Goal: Transaction & Acquisition: Purchase product/service

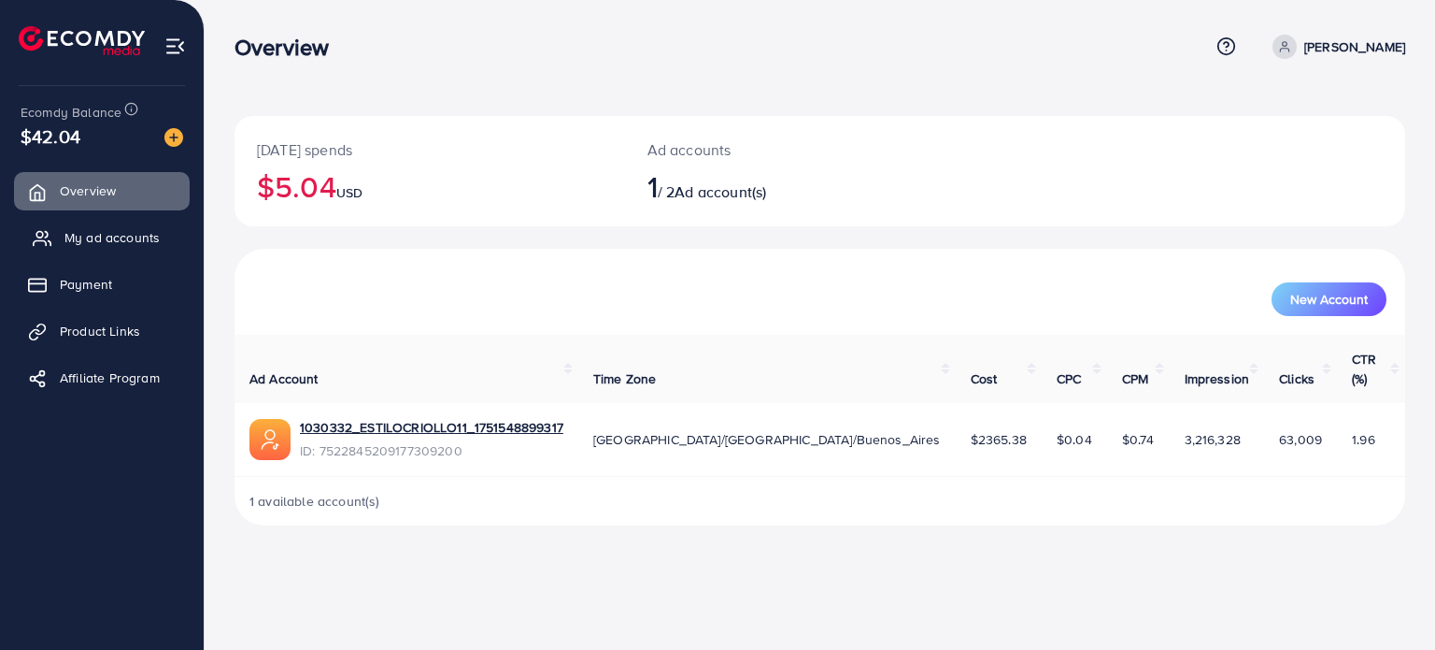
click at [121, 237] on span "My ad accounts" at bounding box center [111, 237] width 95 height 19
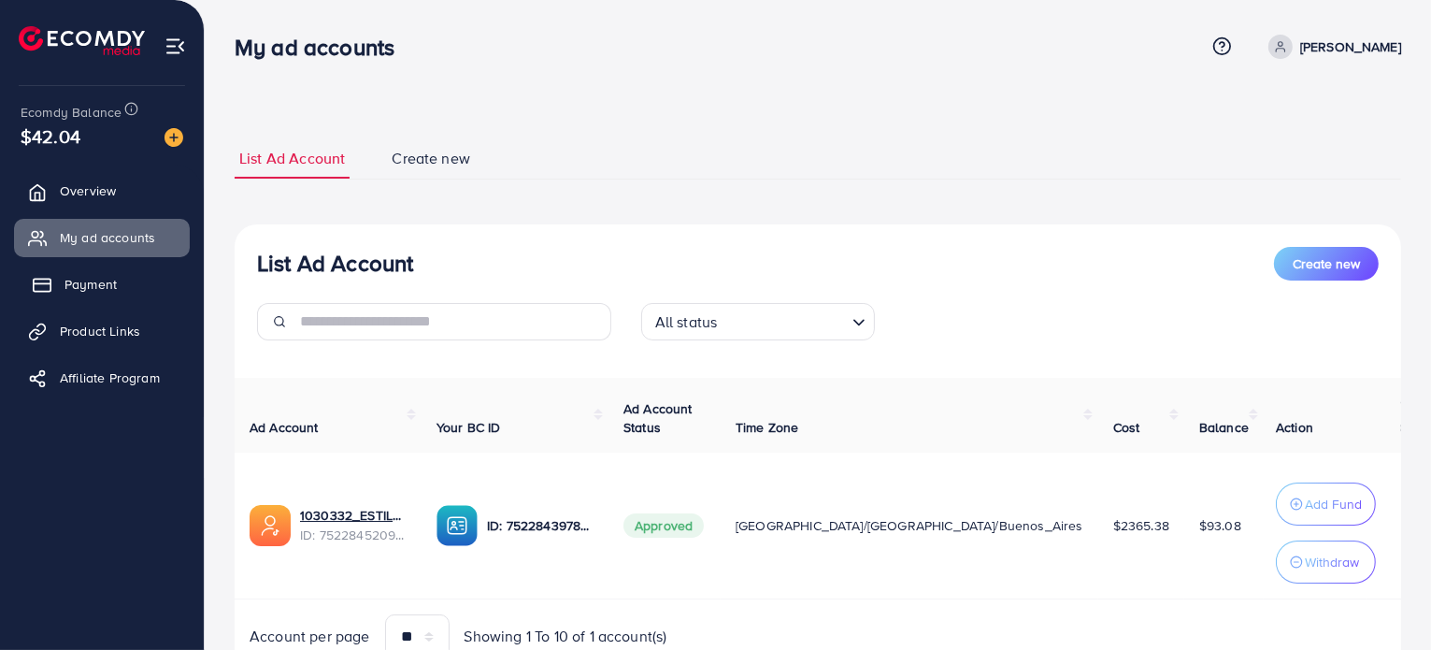
click at [142, 286] on link "Payment" at bounding box center [102, 283] width 176 height 37
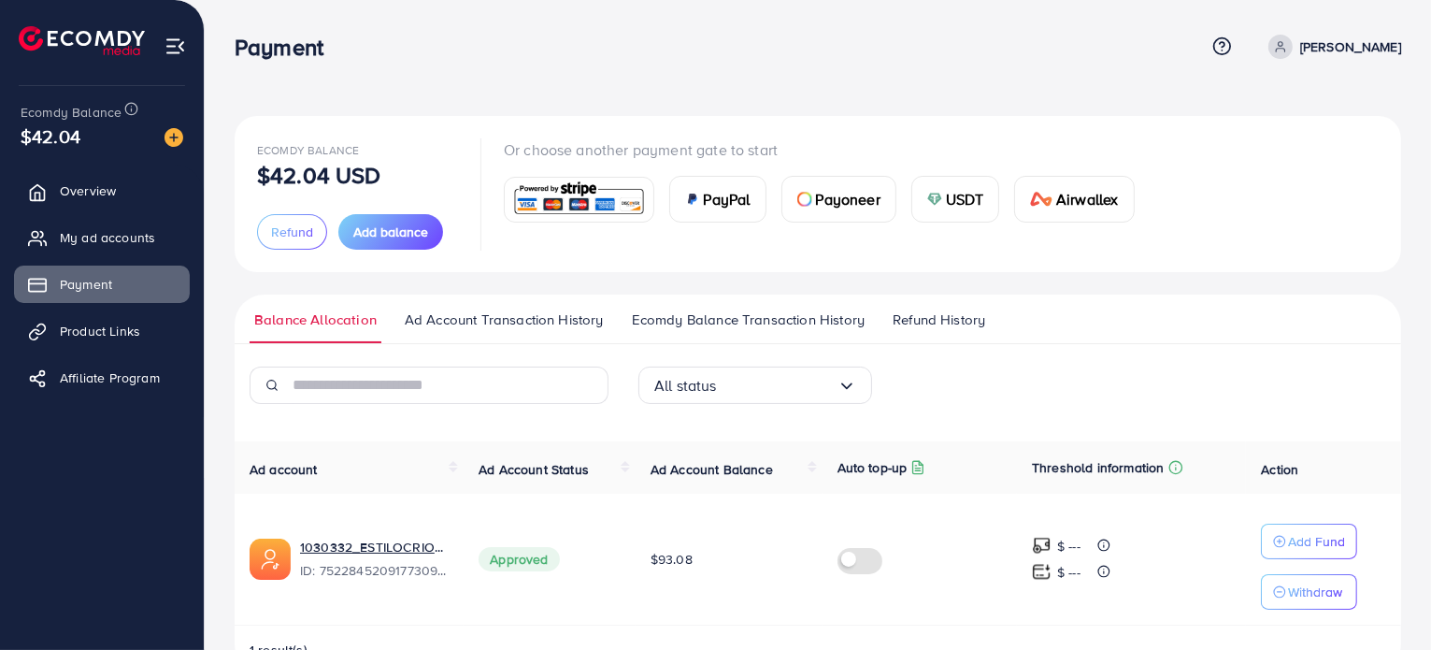
scroll to position [52, 0]
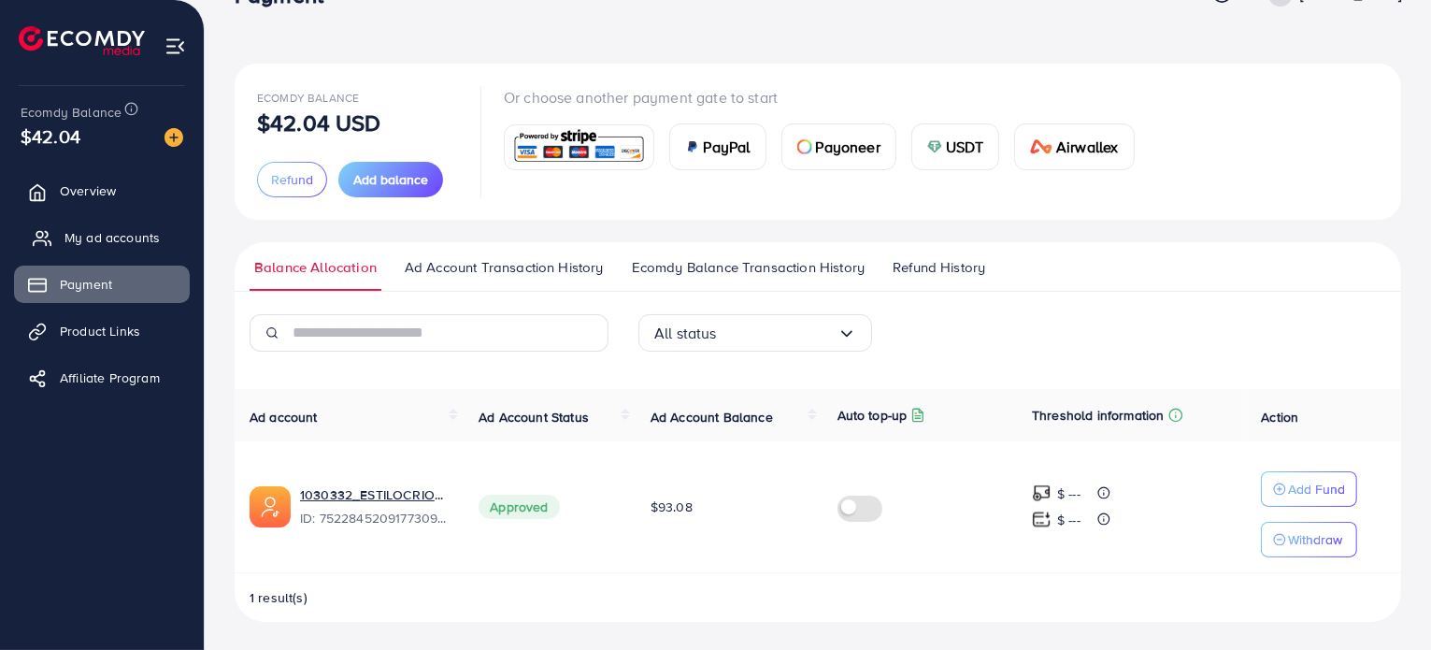
click at [122, 240] on span "My ad accounts" at bounding box center [111, 237] width 95 height 19
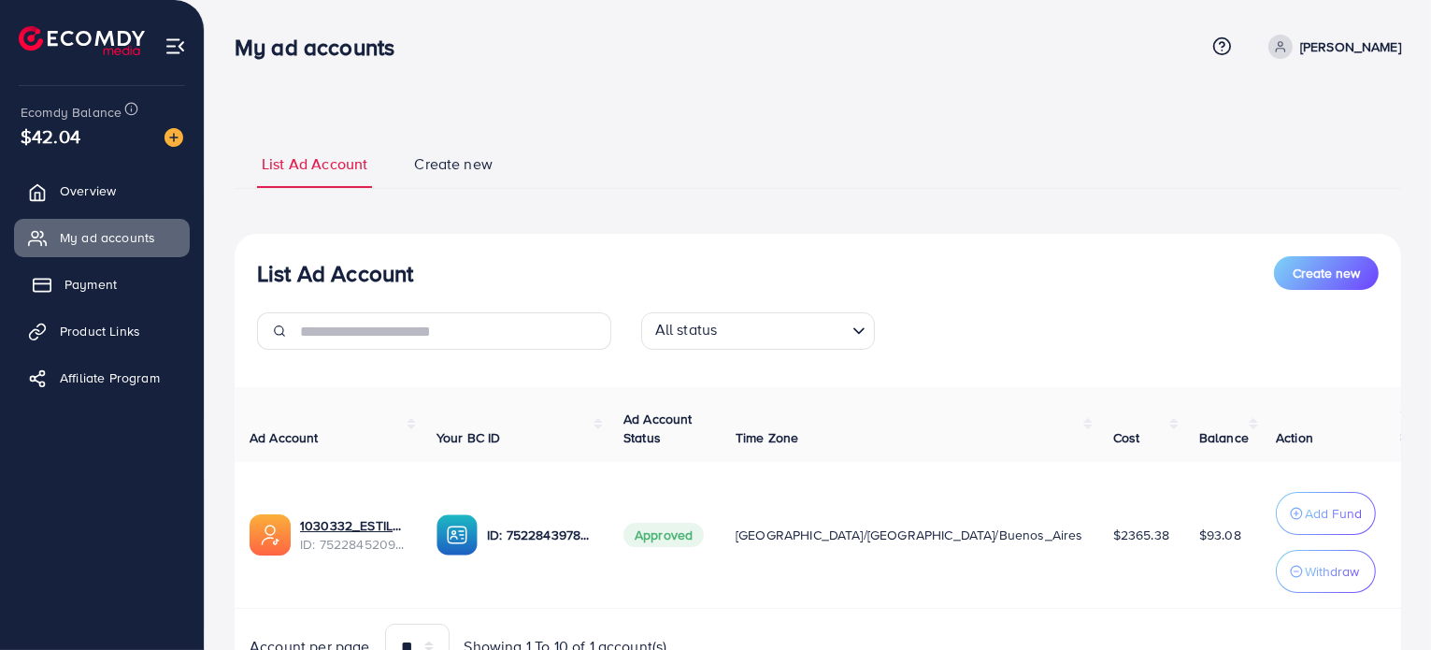
click at [136, 283] on link "Payment" at bounding box center [102, 283] width 176 height 37
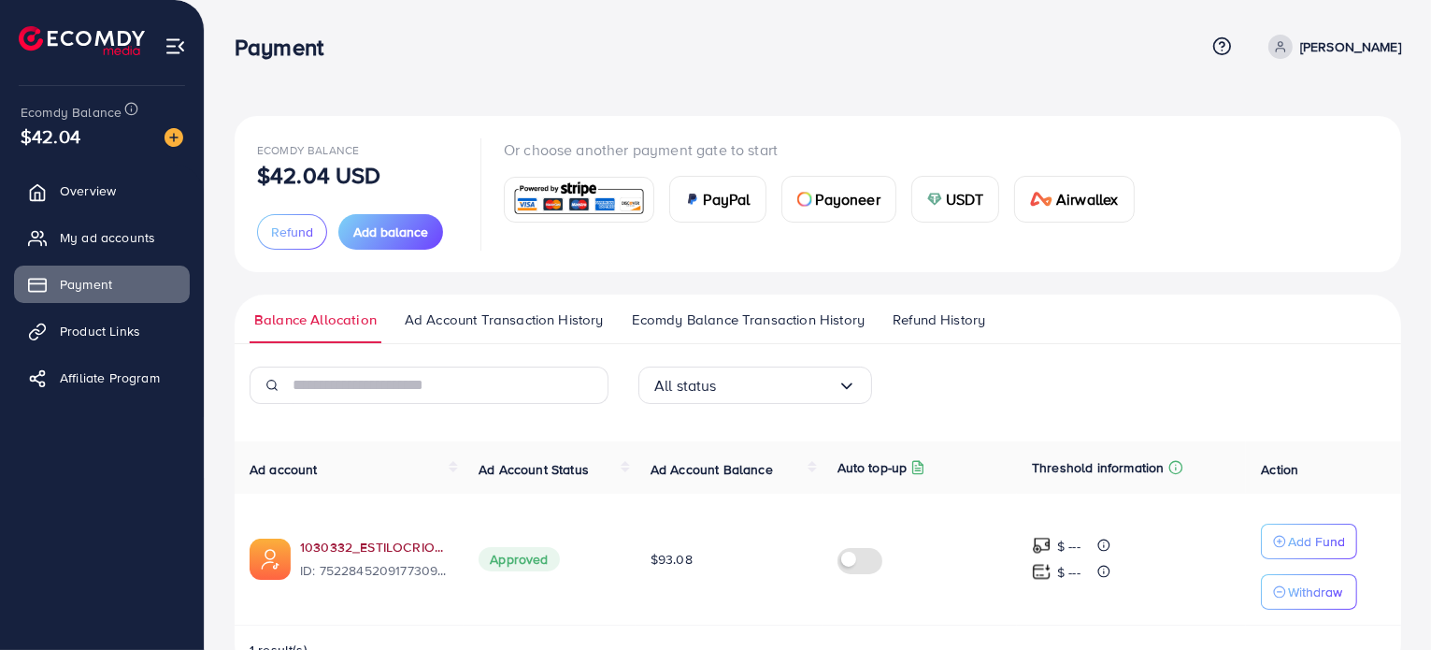
click at [351, 546] on link "1030332_ESTILOCRIOLLO11_1751548899317" at bounding box center [374, 546] width 149 height 19
click at [949, 196] on span "USDT" at bounding box center [965, 199] width 38 height 22
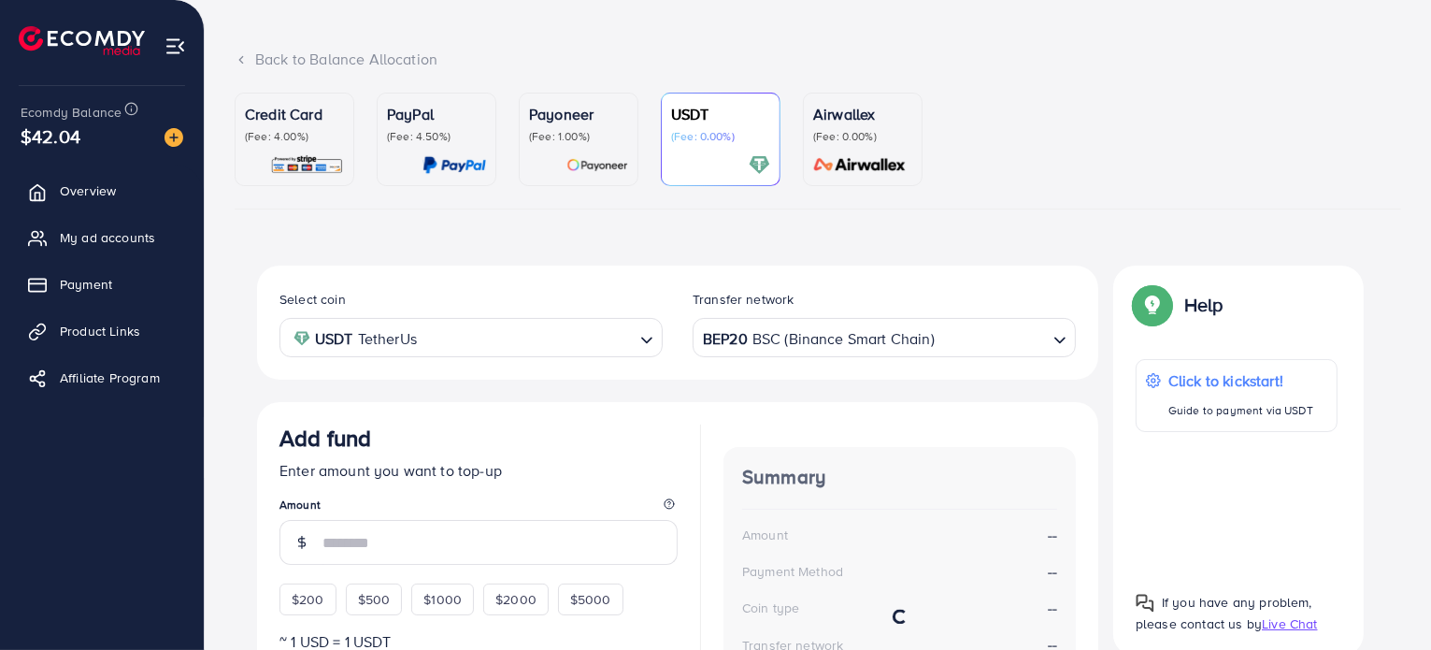
scroll to position [191, 0]
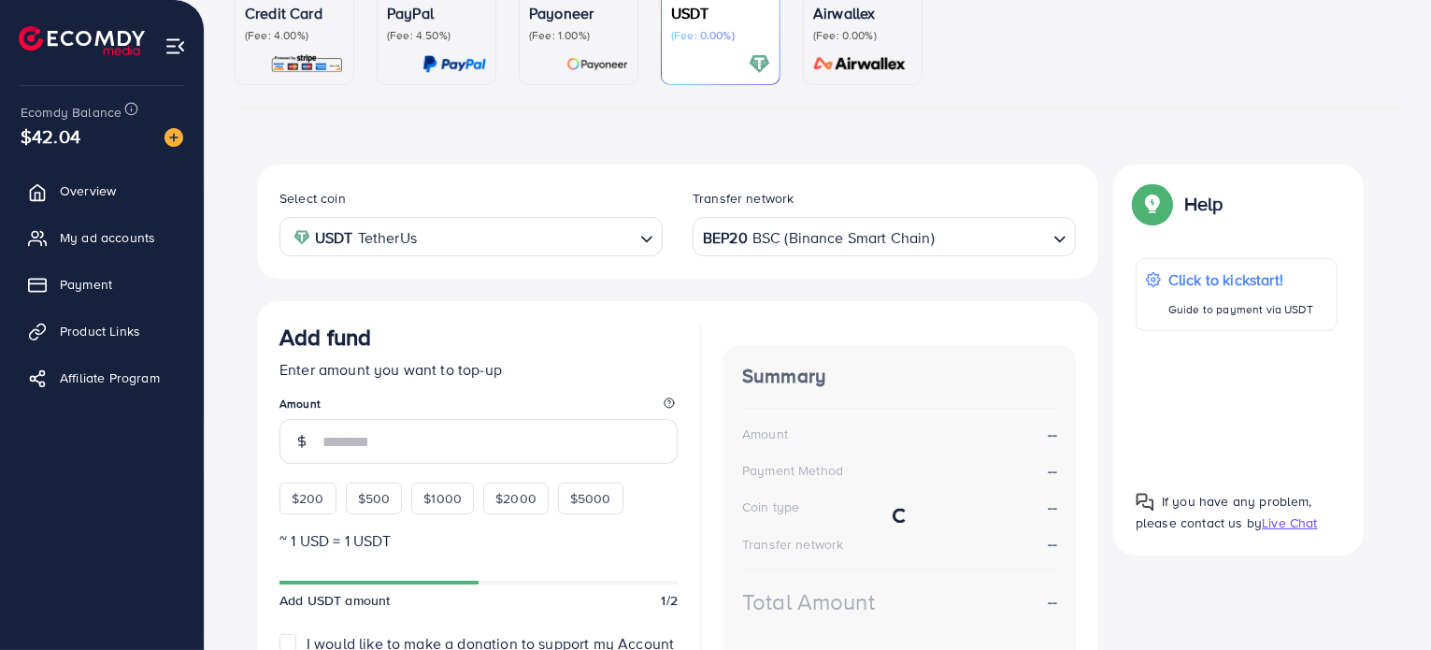
click at [753, 252] on div "BEP20 BSC (Binance Smart Chain) Loading..." at bounding box center [884, 236] width 383 height 38
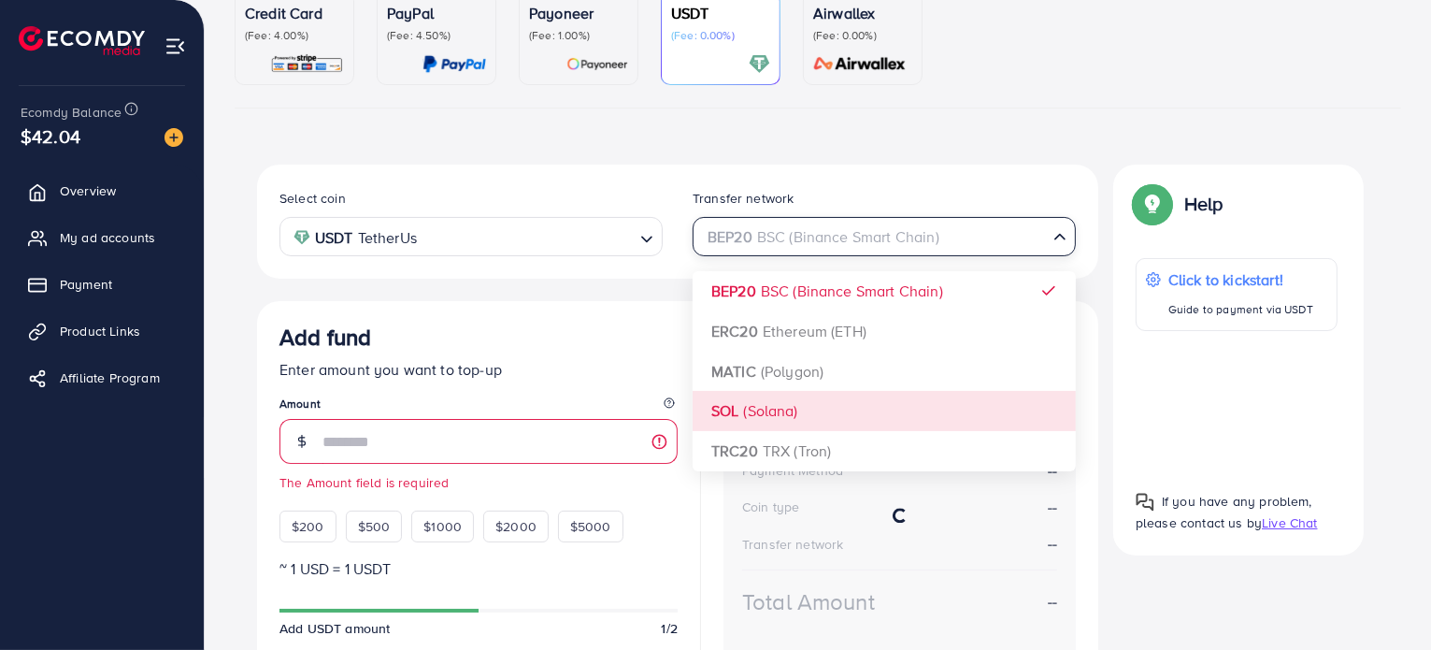
click at [776, 403] on div "Select coin USDT TetherUs Loading... Transfer network BEP20 BSC (Binance Smart …" at bounding box center [677, 474] width 841 height 621
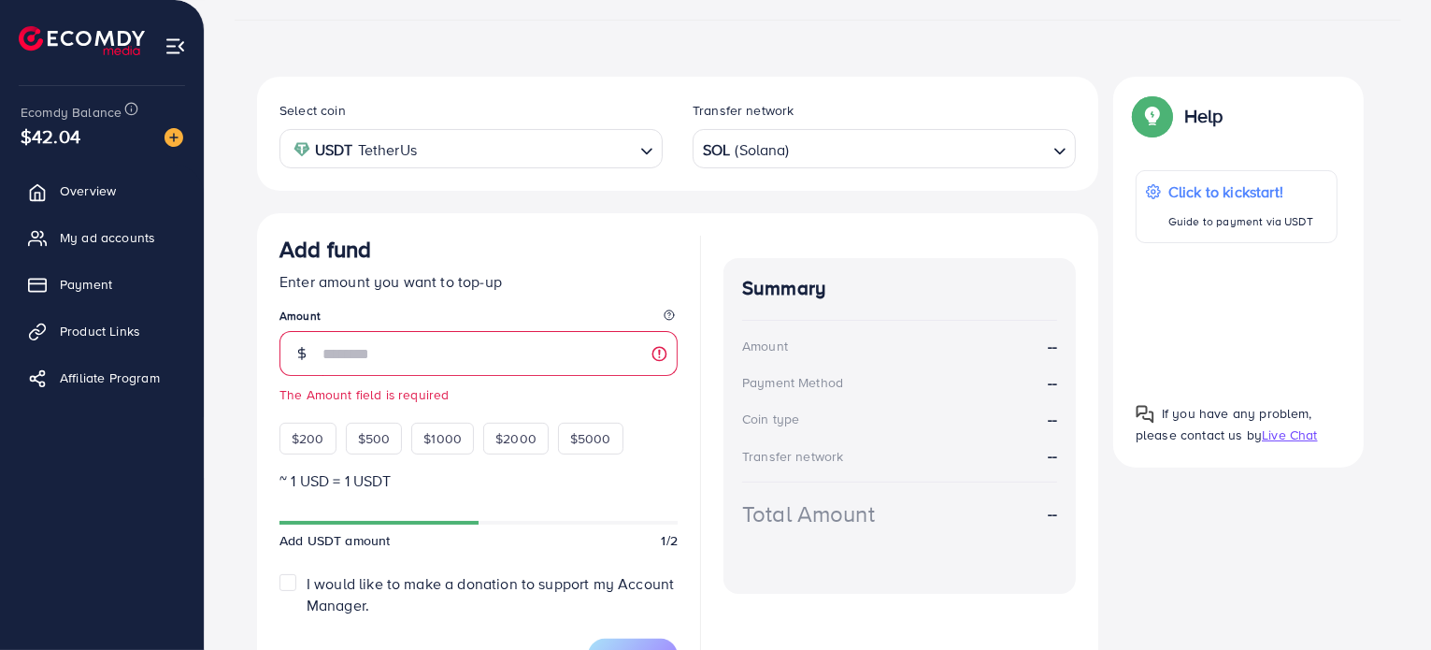
scroll to position [378, 0]
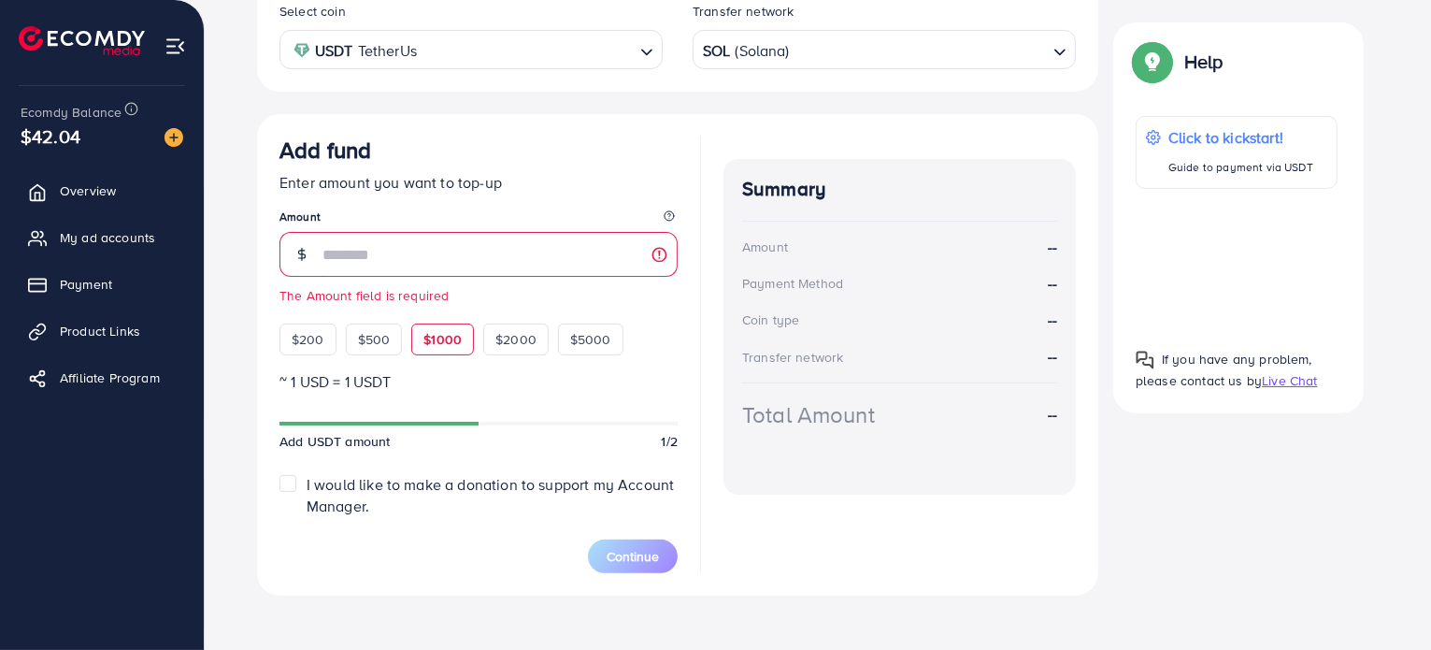
click at [437, 350] on div "$1000" at bounding box center [442, 339] width 63 height 32
type input "****"
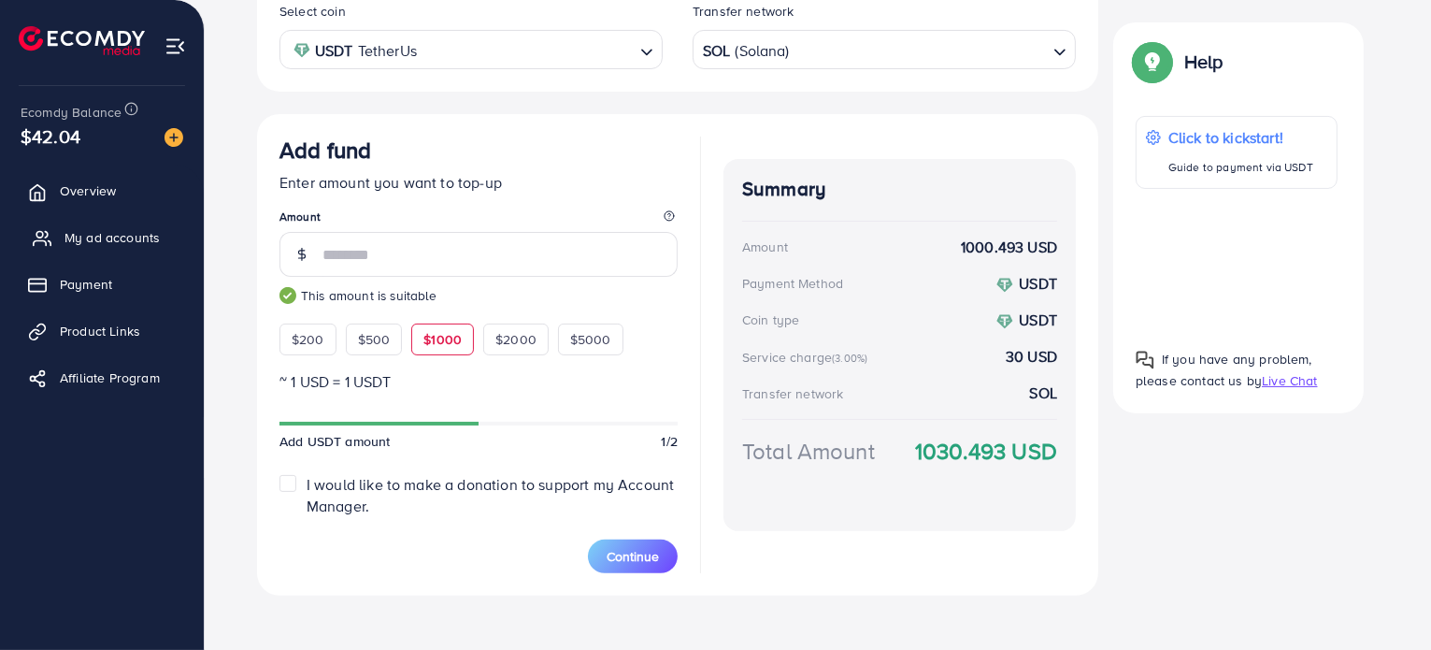
click at [107, 229] on span "My ad accounts" at bounding box center [111, 237] width 95 height 19
